Goal: Use online tool/utility: Utilize a website feature to perform a specific function

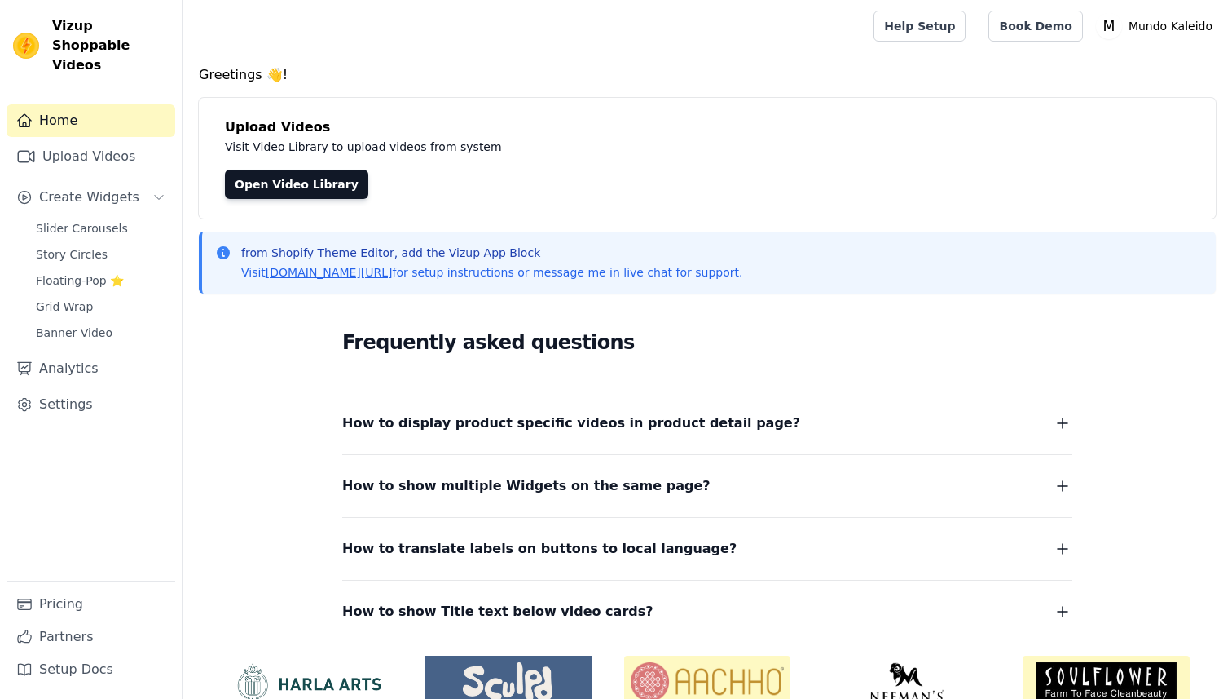
scroll to position [11, 0]
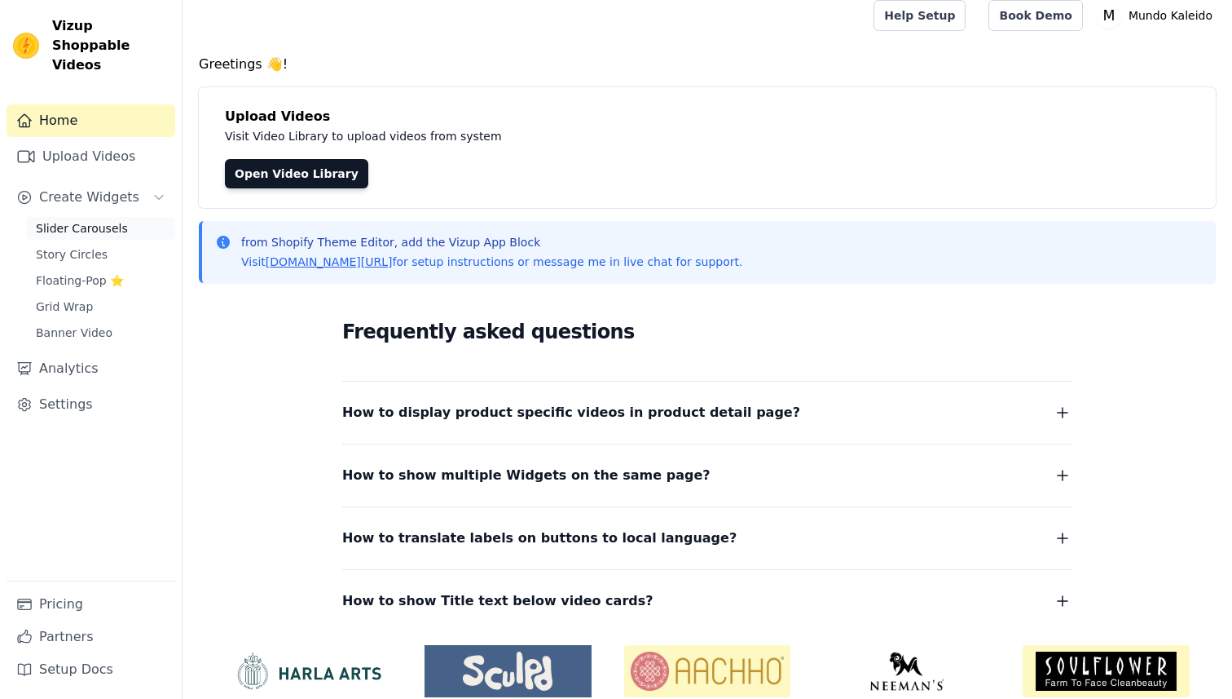
click at [90, 220] on span "Slider Carousels" at bounding box center [82, 228] width 92 height 16
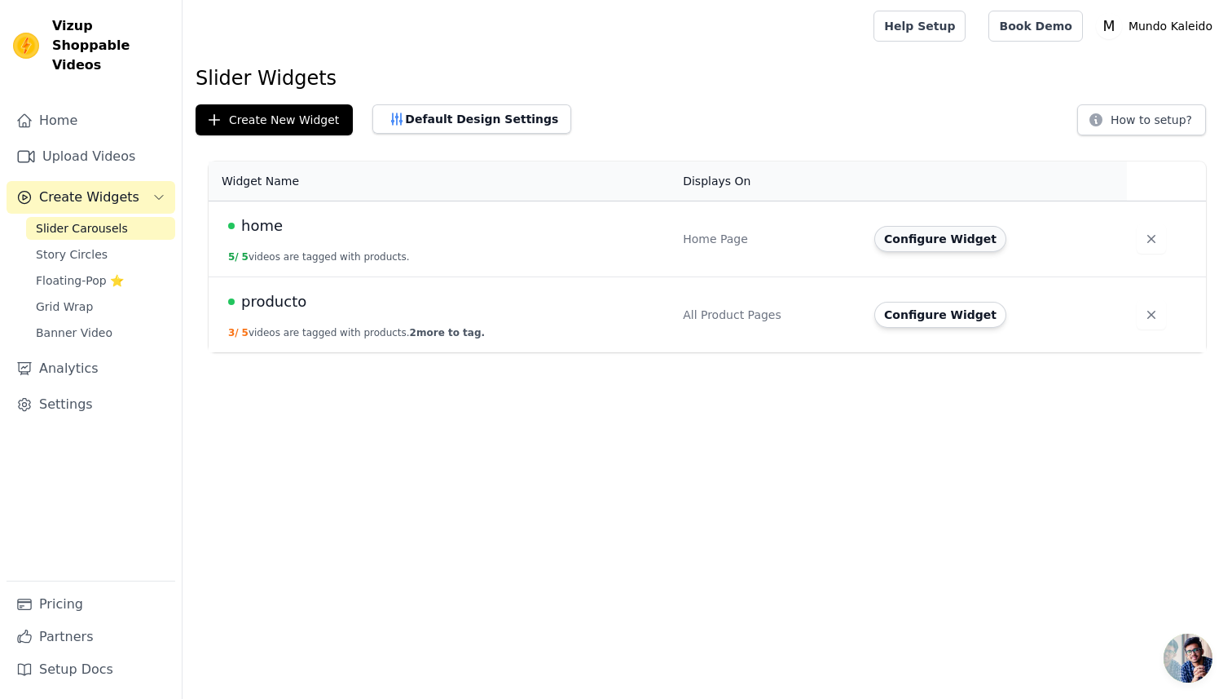
click at [895, 234] on button "Configure Widget" at bounding box center [941, 239] width 132 height 26
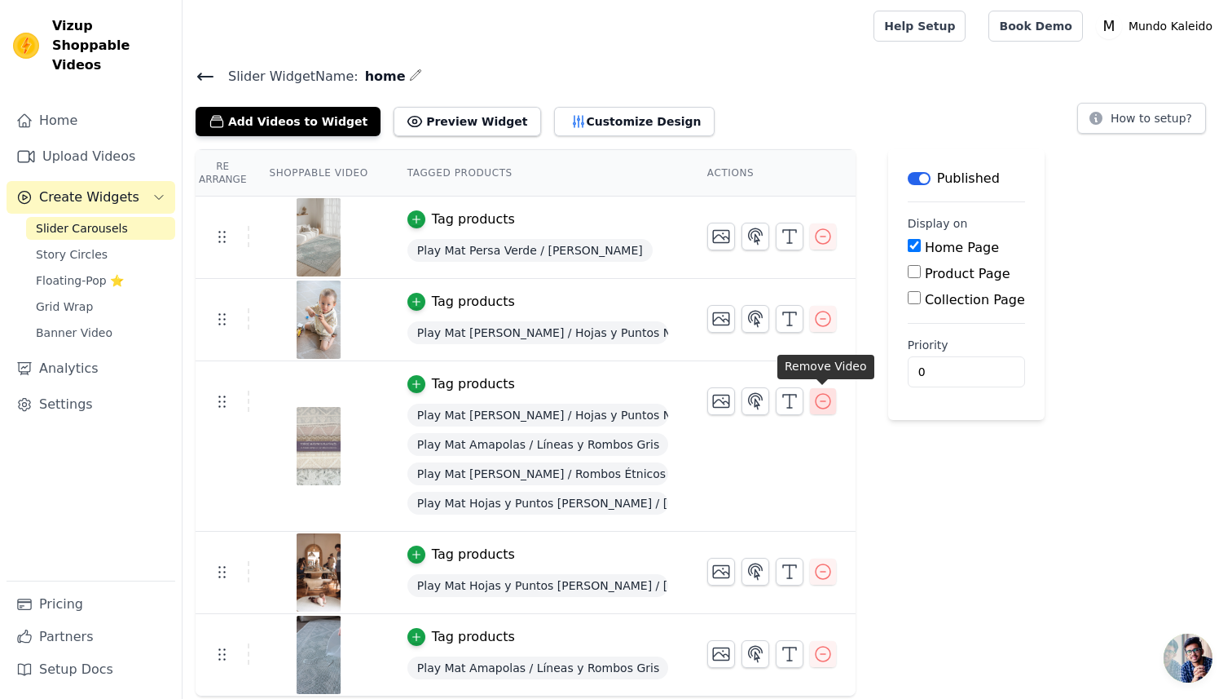
click at [827, 408] on icon "button" at bounding box center [823, 401] width 20 height 20
